Goal: Task Accomplishment & Management: Use online tool/utility

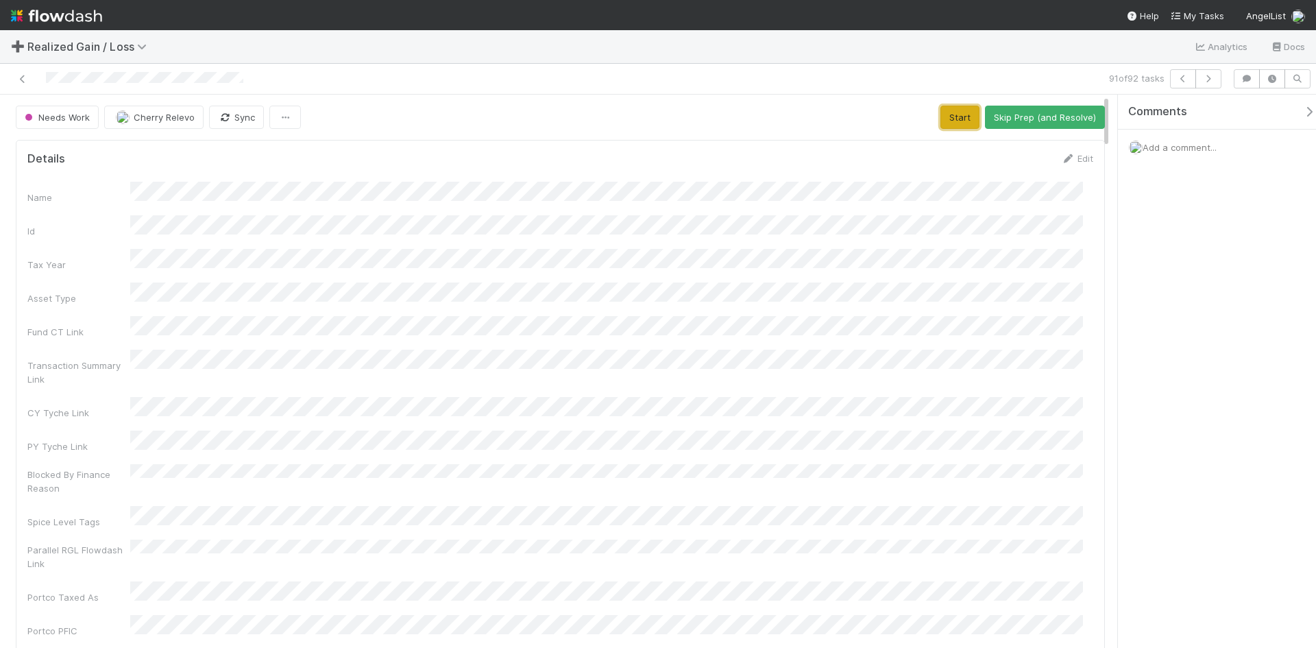
click at [940, 112] on button "Start" at bounding box center [959, 117] width 39 height 23
click at [1208, 150] on span "Add a comment..." at bounding box center [1180, 147] width 74 height 11
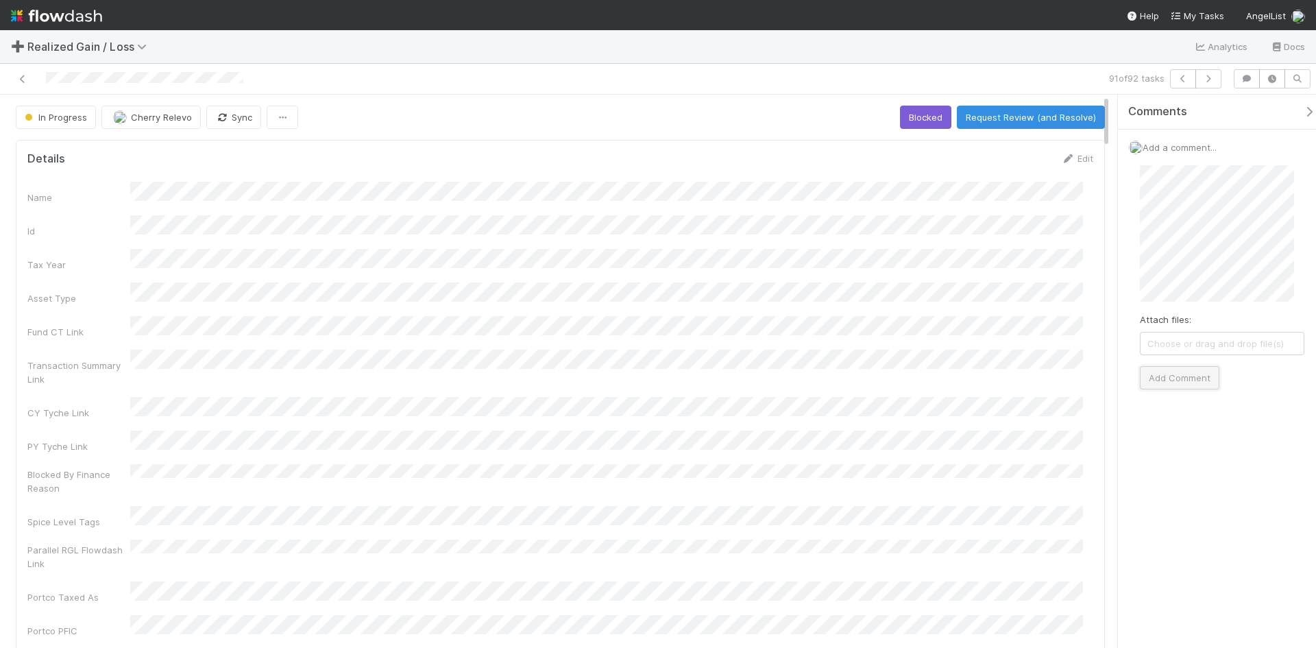
click at [1176, 378] on button "Add Comment" at bounding box center [1180, 377] width 80 height 23
click at [1058, 108] on button "Request Review (and Resolve)" at bounding box center [1031, 117] width 148 height 23
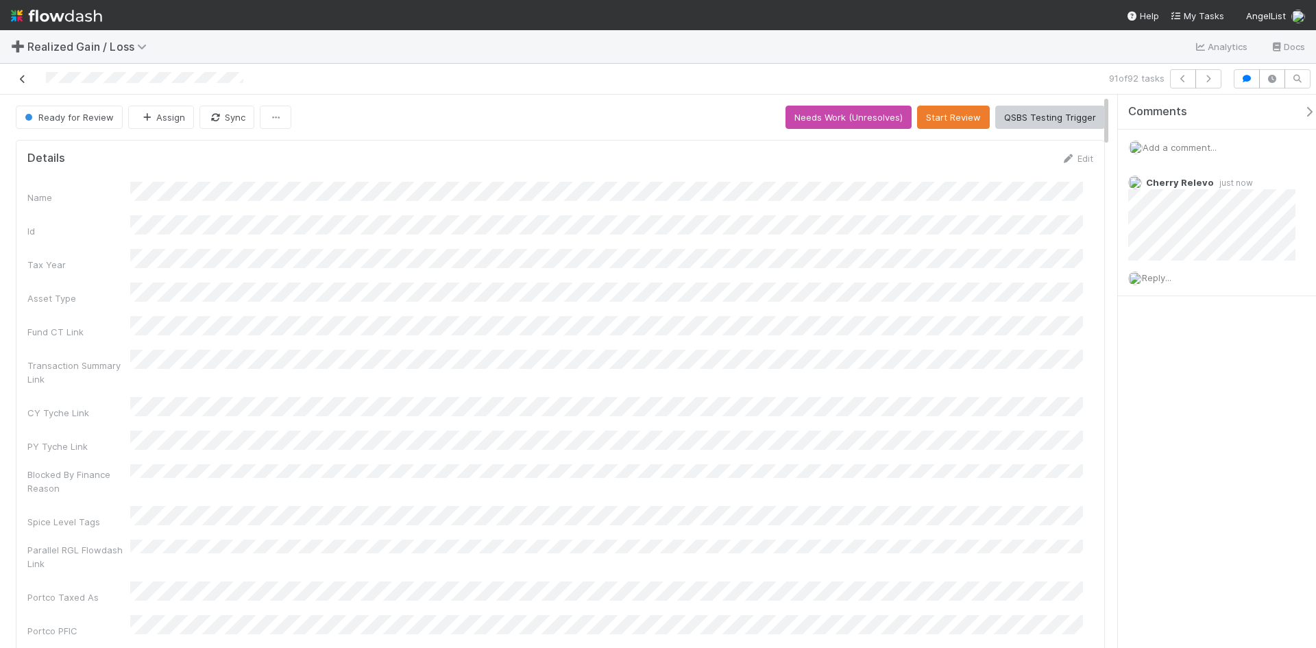
click at [18, 78] on icon at bounding box center [23, 79] width 14 height 9
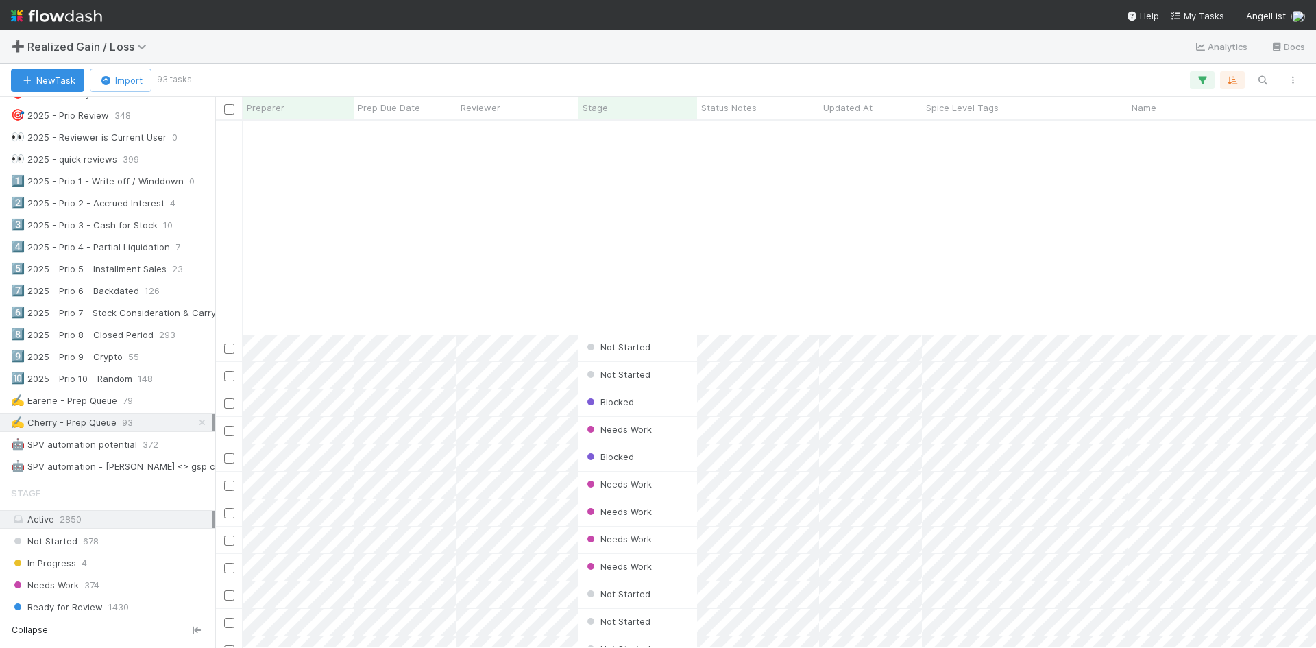
scroll to position [2034, 0]
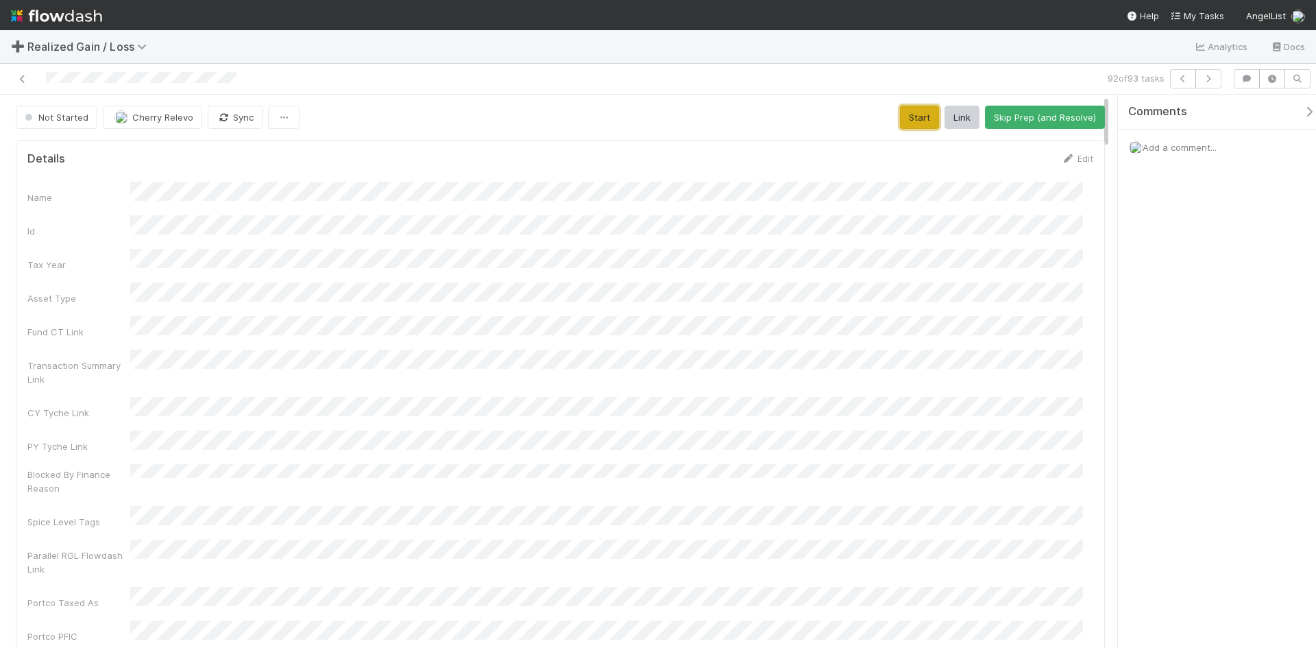
drag, startPoint x: 914, startPoint y: 112, endPoint x: 916, endPoint y: 137, distance: 24.8
click at [914, 112] on button "Start" at bounding box center [919, 117] width 39 height 23
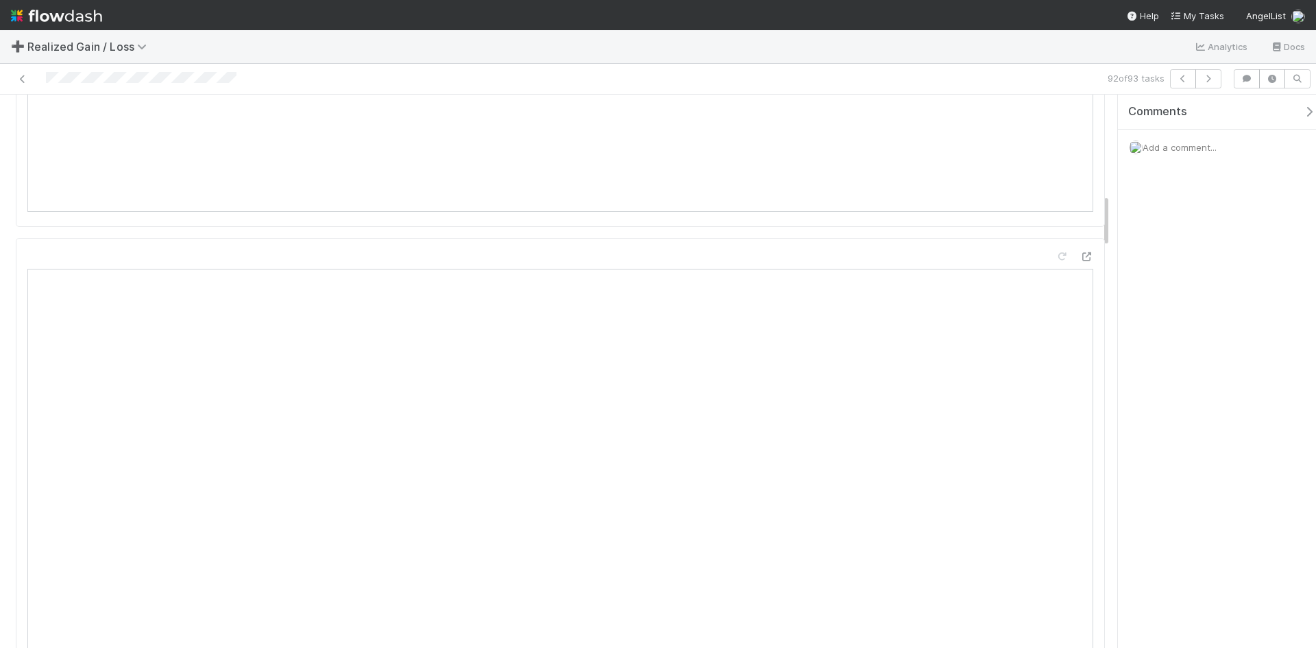
scroll to position [1028, 0]
click at [240, 77] on div at bounding box center [311, 78] width 613 height 19
click at [302, 49] on div "➕ Realized Gain / Loss Analytics Docs" at bounding box center [658, 46] width 1316 height 33
click at [142, 86] on div at bounding box center [311, 78] width 613 height 19
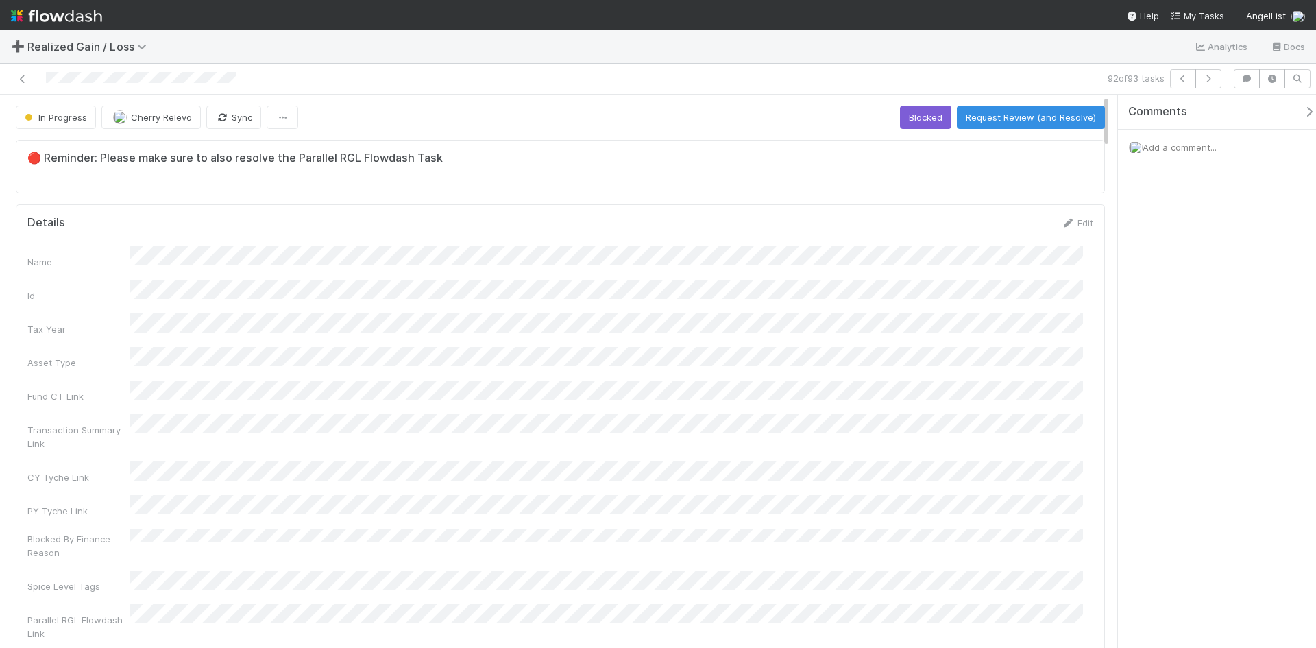
click at [1203, 148] on span "Add a comment..." at bounding box center [1180, 147] width 74 height 11
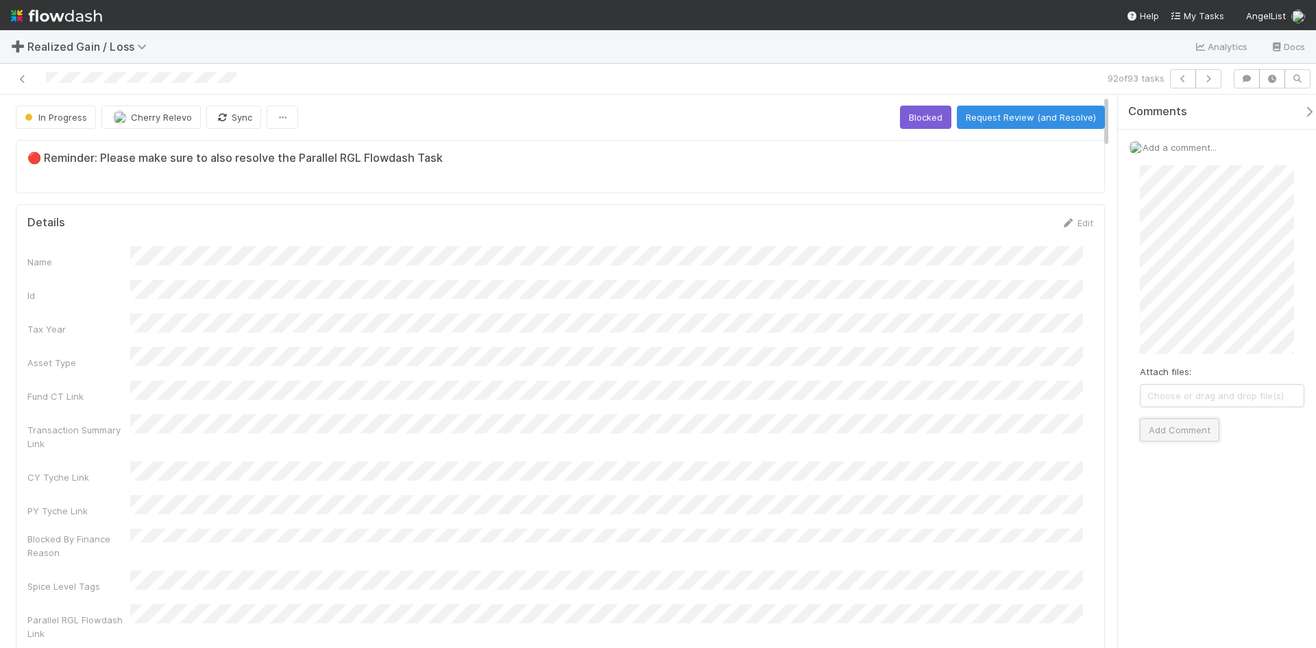
click at [1197, 431] on button "Add Comment" at bounding box center [1180, 429] width 80 height 23
click at [1298, 297] on div "Cherry Relevo just now" at bounding box center [1217, 252] width 198 height 175
click at [1026, 116] on button "Request Review (and Resolve)" at bounding box center [1031, 117] width 148 height 23
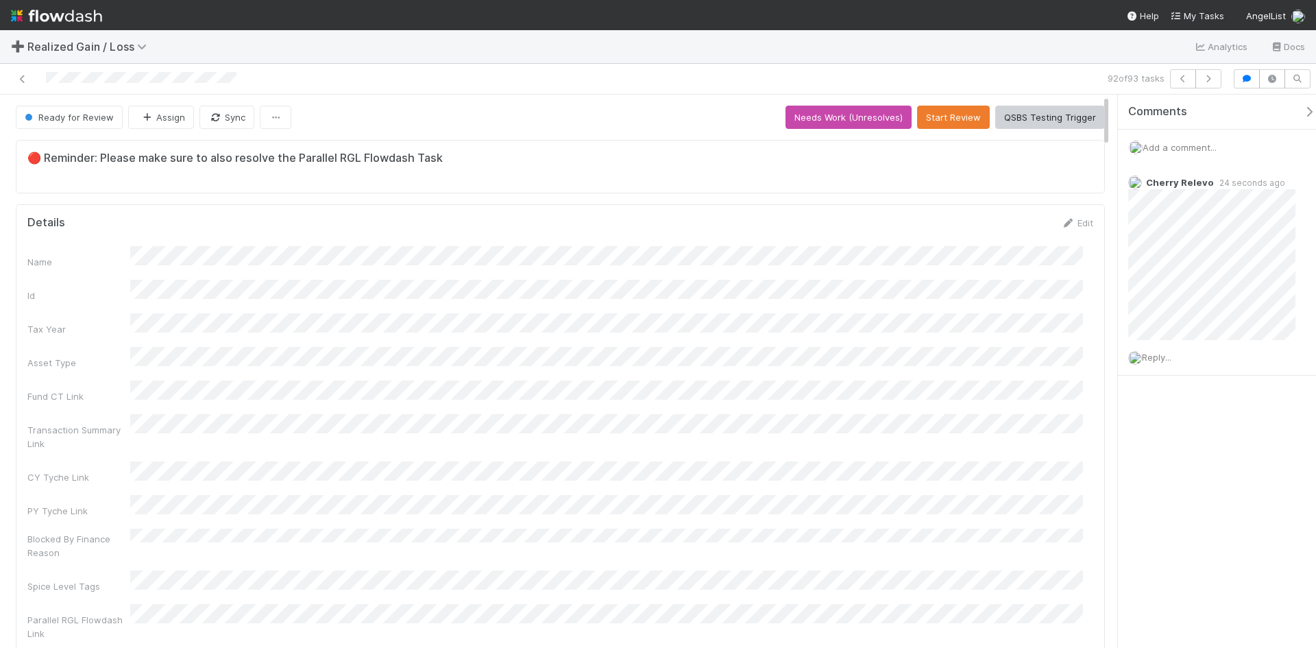
drag, startPoint x: 1212, startPoint y: 435, endPoint x: 1104, endPoint y: 334, distance: 147.9
click at [1213, 435] on div "Comments Add a comment... Cherry Relevo 24 seconds ago Reply..." at bounding box center [1222, 270] width 208 height 350
click at [19, 80] on icon at bounding box center [23, 79] width 14 height 9
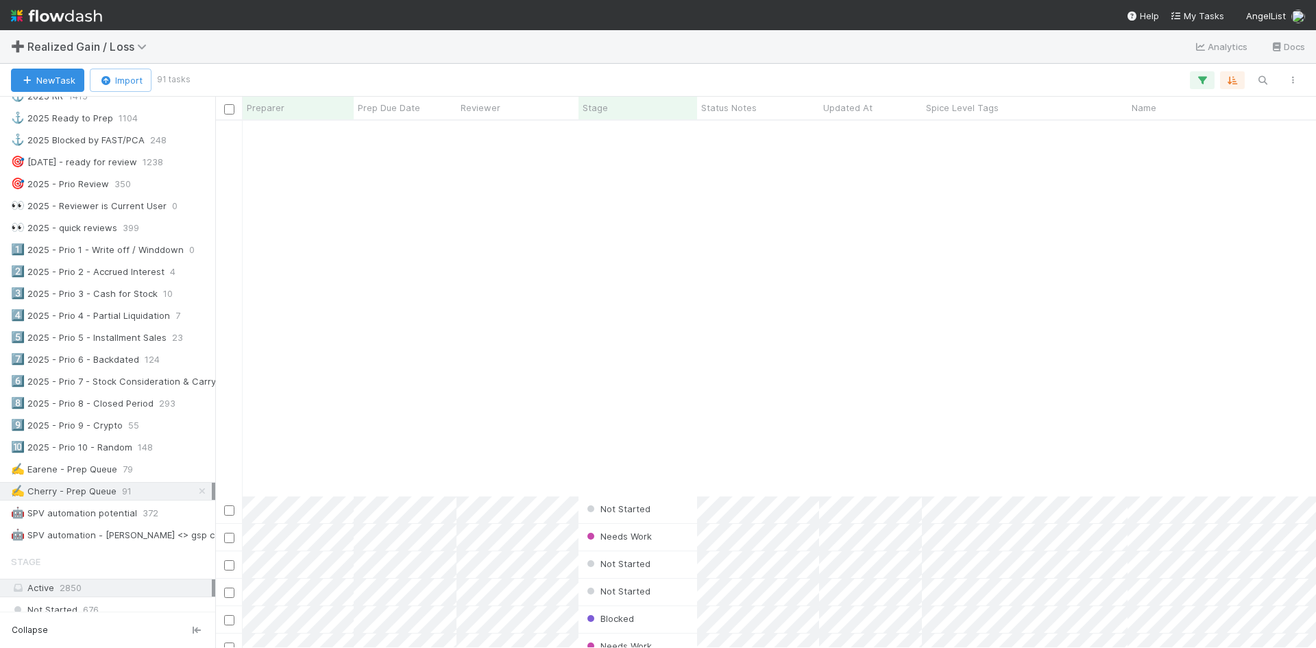
scroll to position [1979, 0]
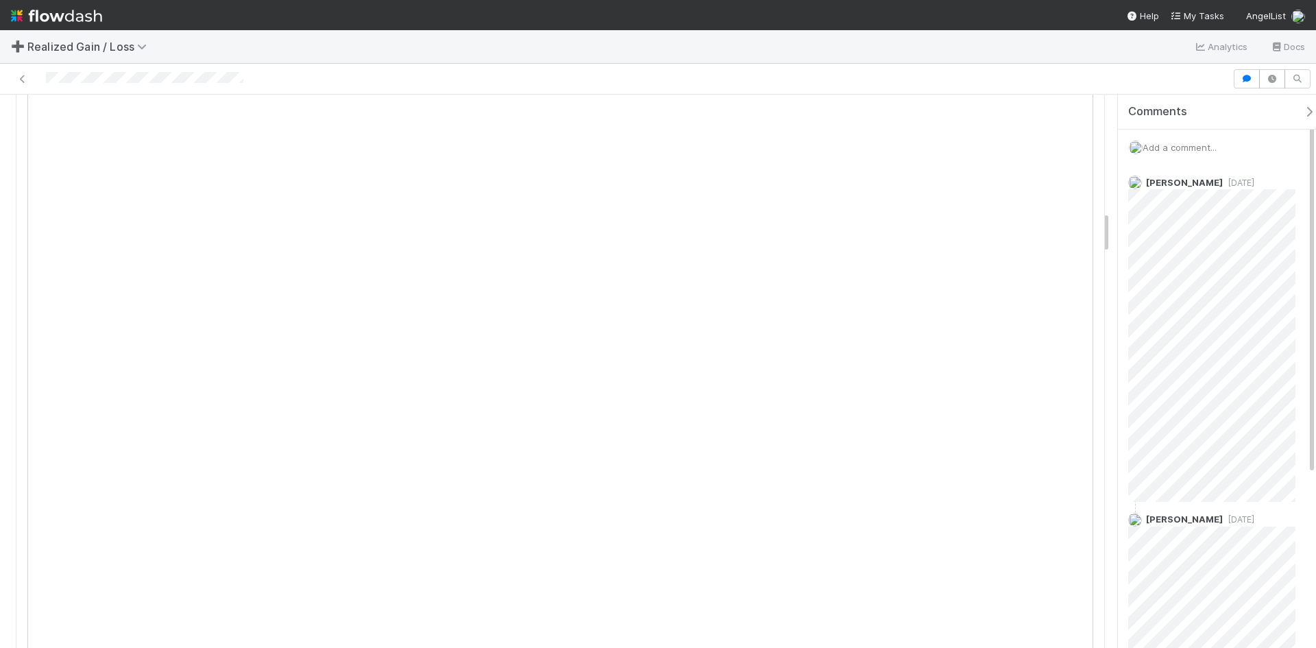
scroll to position [69, 0]
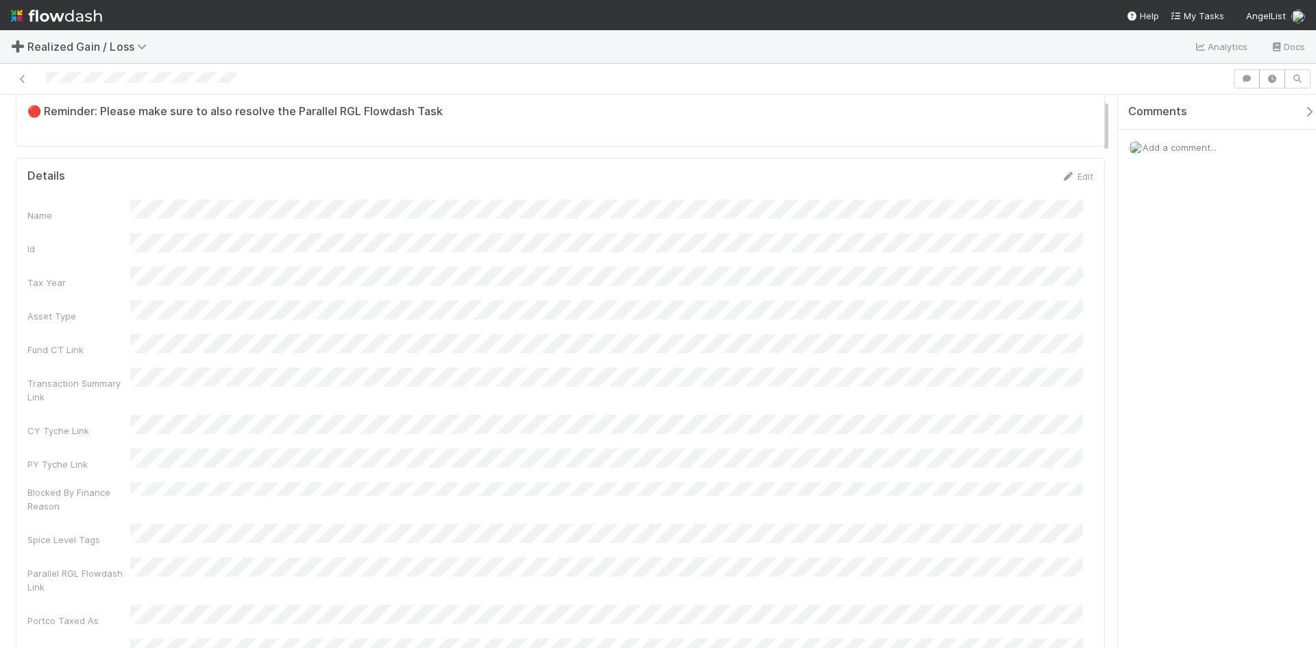
scroll to position [69, 0]
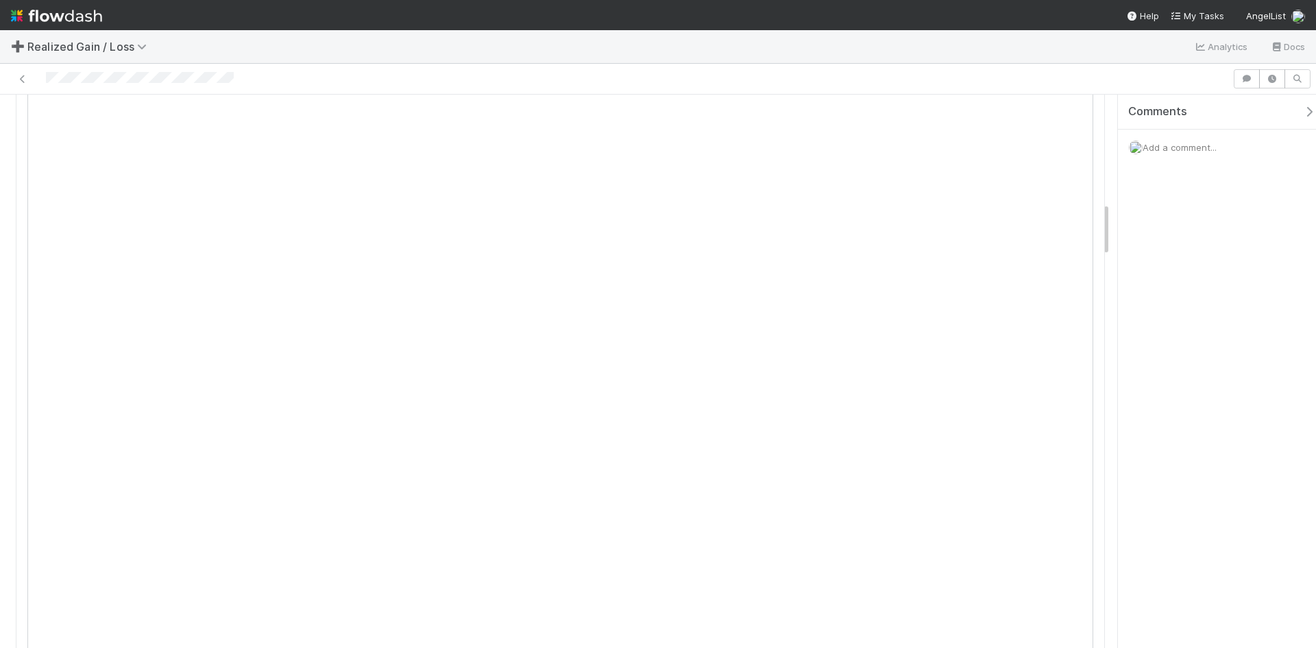
scroll to position [1097, 0]
click at [232, 84] on div at bounding box center [140, 79] width 188 height 14
click at [154, 187] on div at bounding box center [560, 196] width 1066 height 19
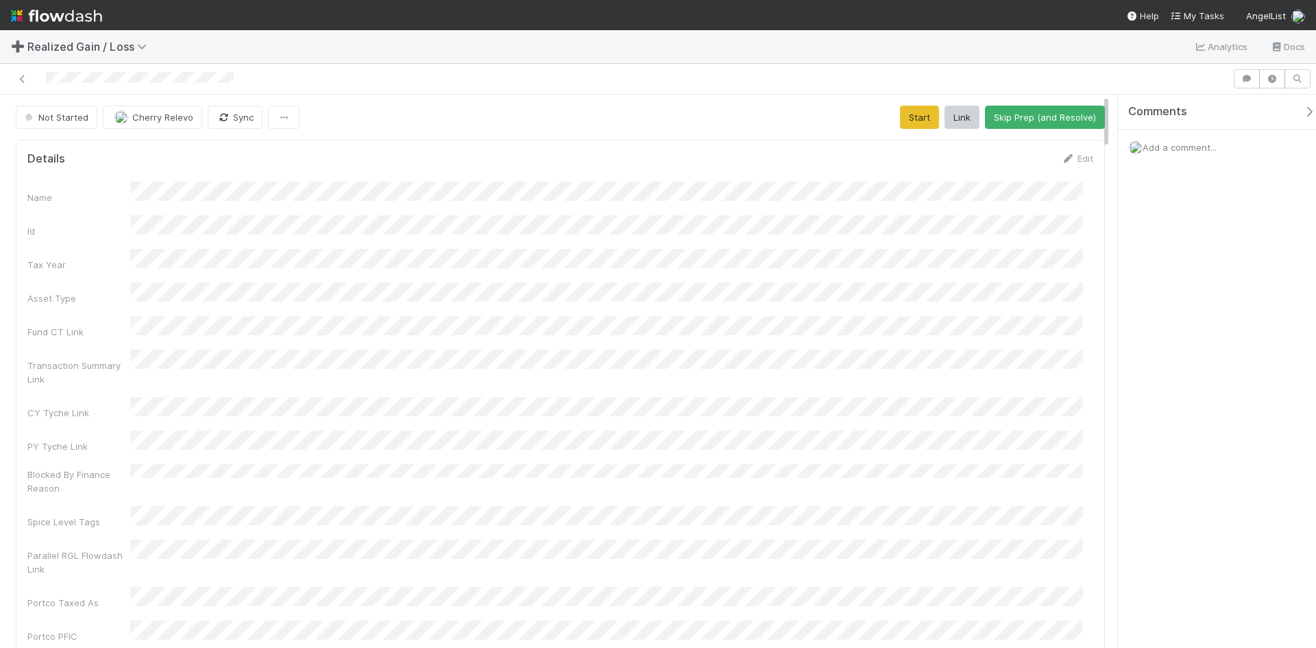
click at [1176, 145] on span "Add a comment..." at bounding box center [1180, 147] width 74 height 11
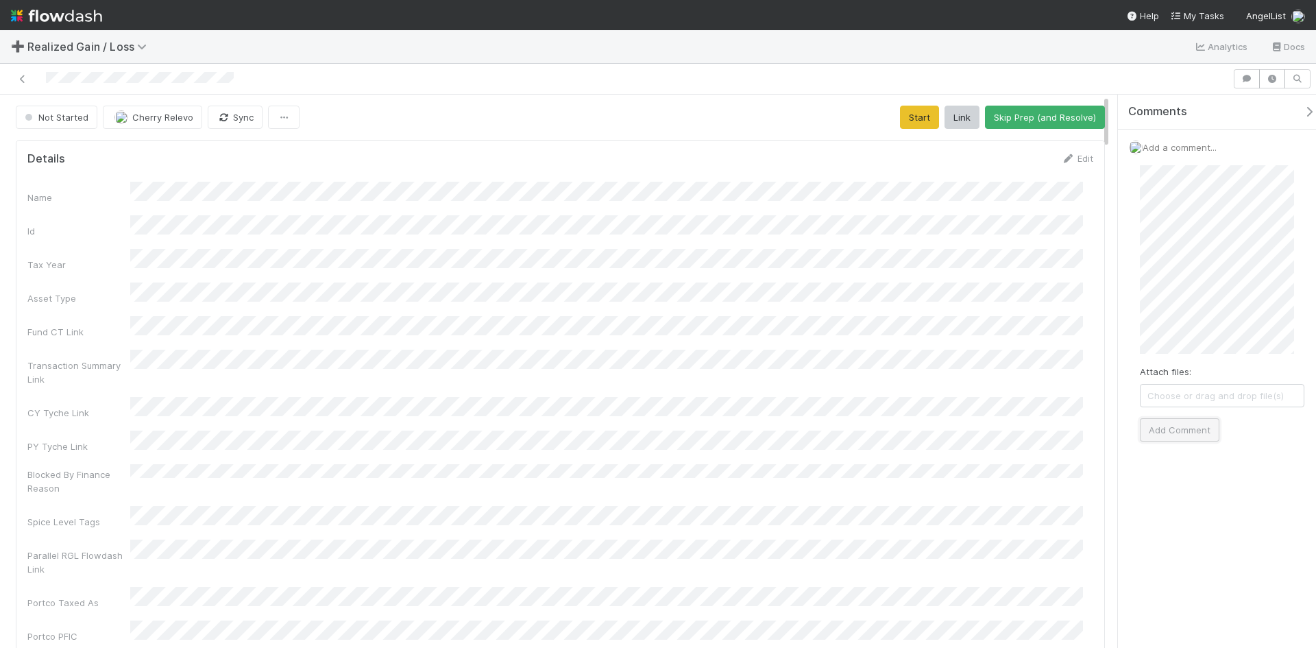
click at [1184, 429] on button "Add Comment" at bounding box center [1180, 429] width 80 height 23
drag, startPoint x: 1188, startPoint y: 472, endPoint x: 869, endPoint y: 397, distance: 327.4
click at [1186, 475] on div "Comments Add a comment... Cherry Relevo just now Reply..." at bounding box center [1217, 371] width 198 height 553
click at [911, 125] on button "Start" at bounding box center [919, 117] width 39 height 23
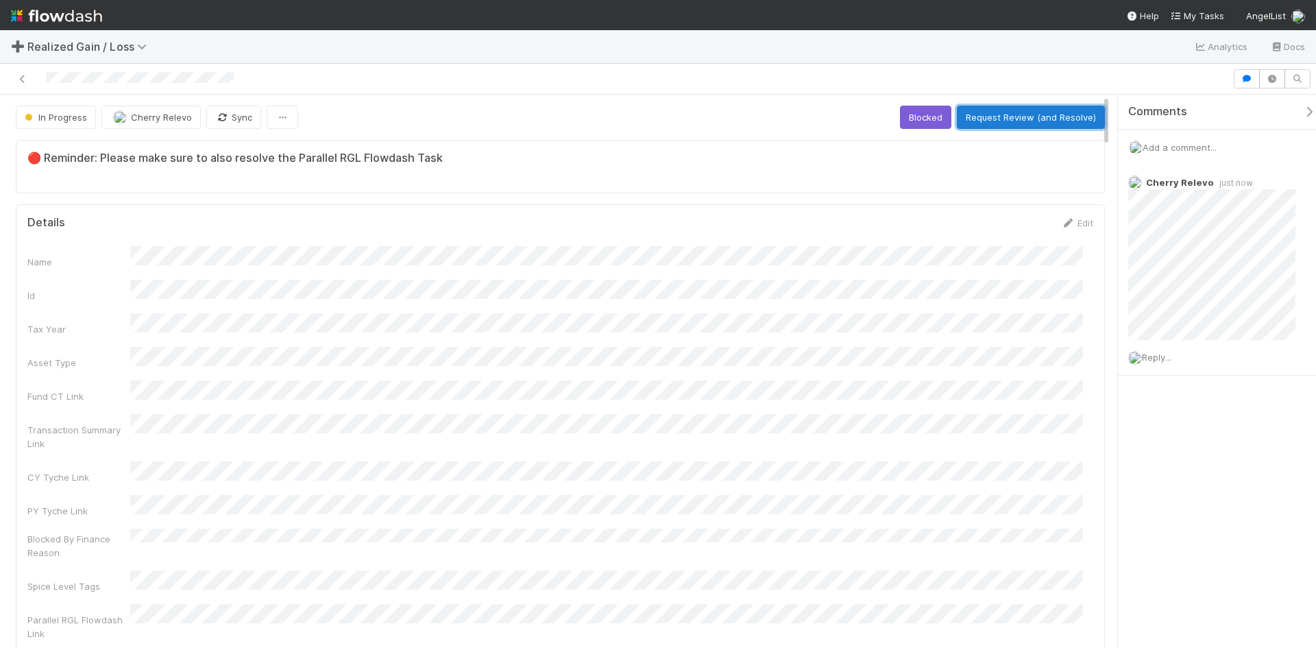
click at [1045, 114] on button "Request Review (and Resolve)" at bounding box center [1031, 117] width 148 height 23
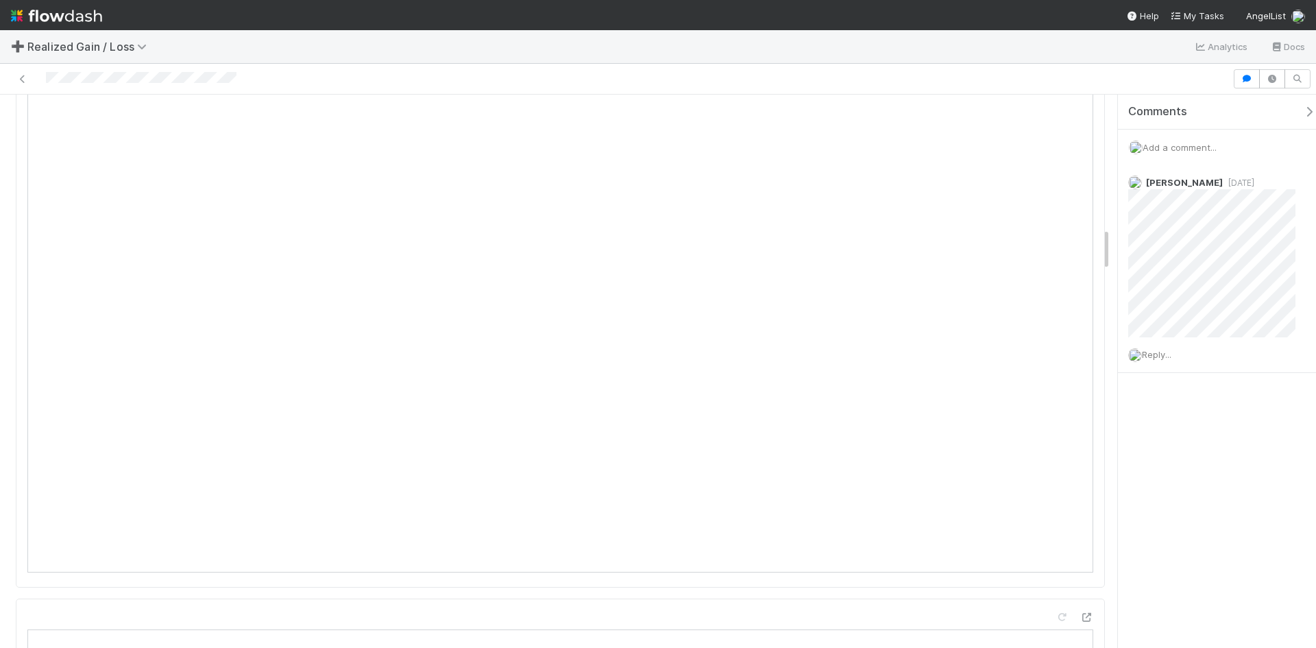
scroll to position [1714, 0]
